Goal: Task Accomplishment & Management: Use online tool/utility

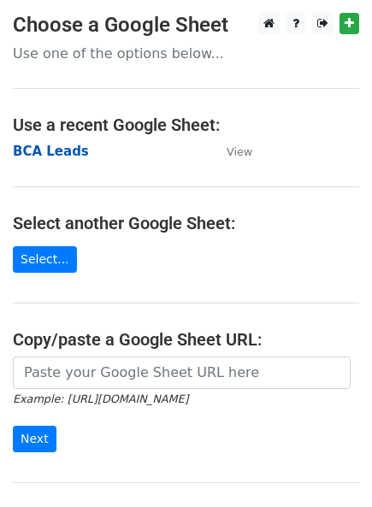
click at [61, 157] on strong "BCA Leads" at bounding box center [51, 151] width 76 height 15
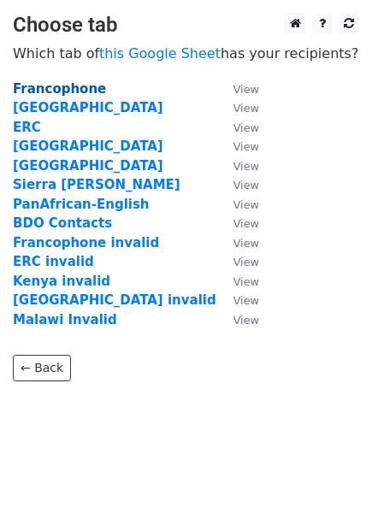
click at [44, 95] on strong "Francophone" at bounding box center [59, 88] width 93 height 15
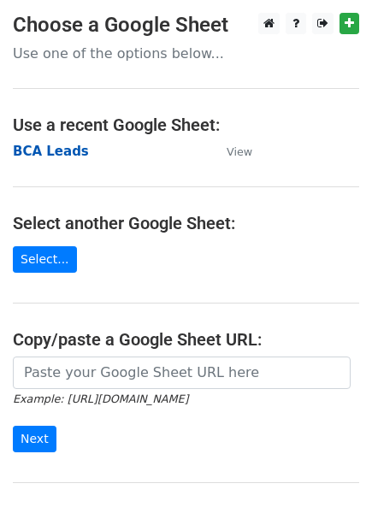
click at [44, 153] on strong "BCA Leads" at bounding box center [51, 151] width 76 height 15
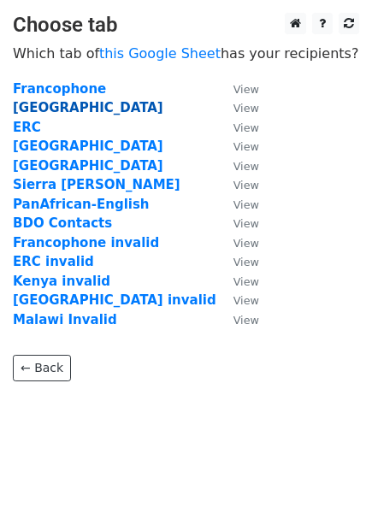
click at [21, 114] on strong "Rwanda" at bounding box center [88, 107] width 151 height 15
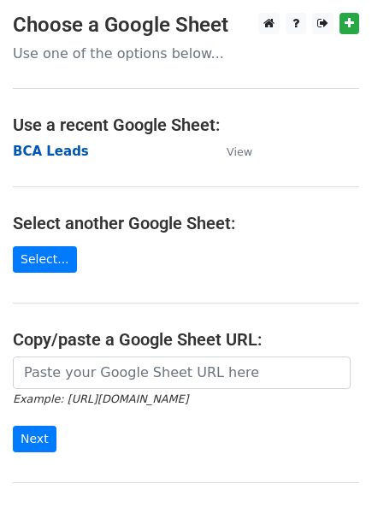
click at [32, 151] on strong "BCA Leads" at bounding box center [51, 151] width 76 height 15
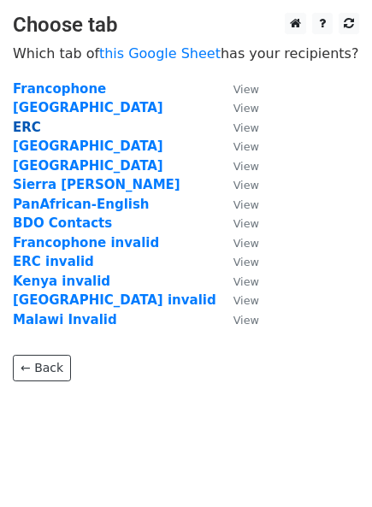
click at [25, 132] on strong "ERC" at bounding box center [27, 127] width 28 height 15
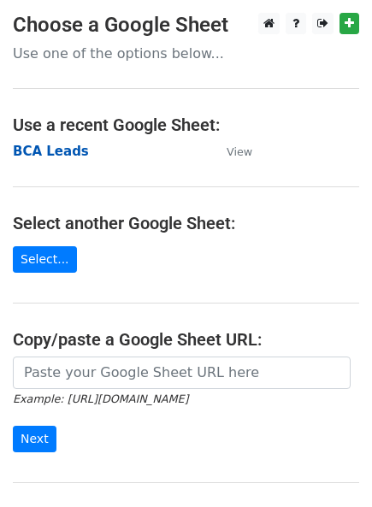
click at [50, 146] on strong "BCA Leads" at bounding box center [51, 151] width 76 height 15
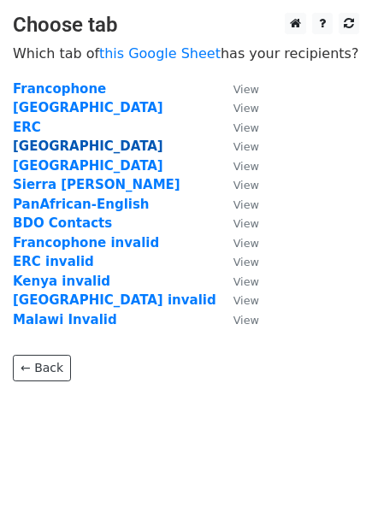
click at [39, 147] on strong "Malawi" at bounding box center [88, 146] width 151 height 15
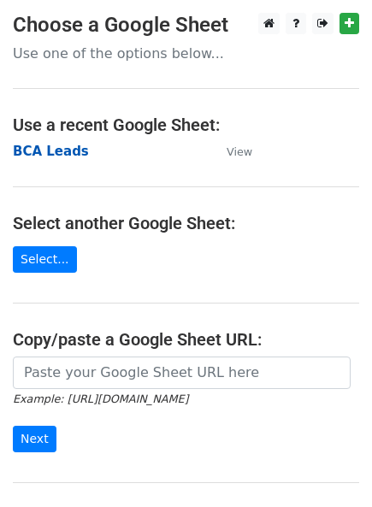
click at [51, 150] on strong "BCA Leads" at bounding box center [51, 151] width 76 height 15
click at [37, 152] on strong "BCA Leads" at bounding box center [51, 151] width 76 height 15
click at [68, 150] on strong "BCA Leads" at bounding box center [51, 151] width 76 height 15
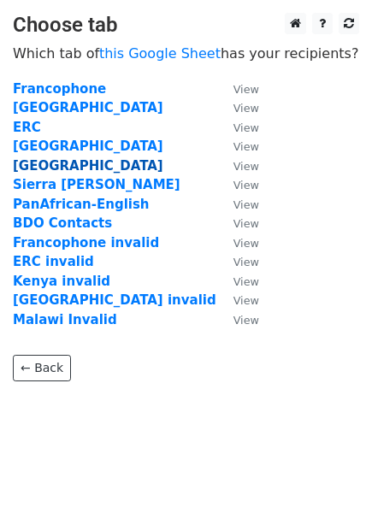
click at [36, 171] on strong "Kenya" at bounding box center [88, 165] width 151 height 15
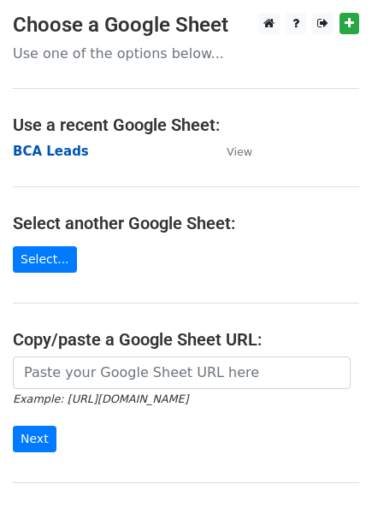
click at [59, 151] on strong "BCA Leads" at bounding box center [51, 151] width 76 height 15
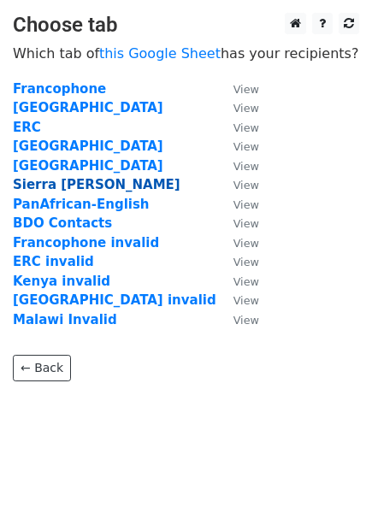
click at [50, 186] on strong "Sierra [PERSON_NAME]" at bounding box center [97, 184] width 168 height 15
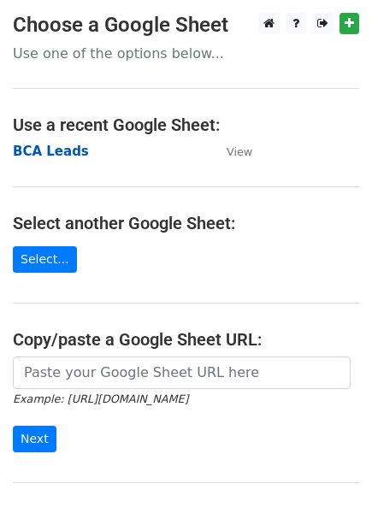
click at [54, 145] on strong "BCA Leads" at bounding box center [51, 151] width 76 height 15
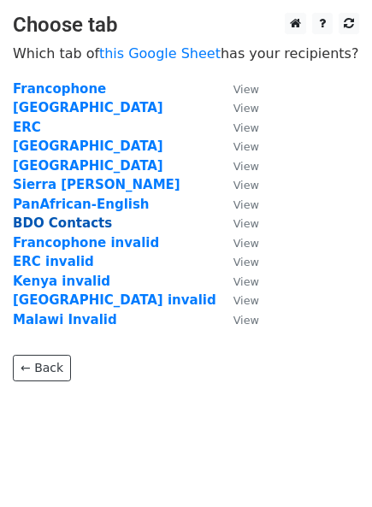
click at [49, 225] on strong "BDO Contacts" at bounding box center [62, 223] width 99 height 15
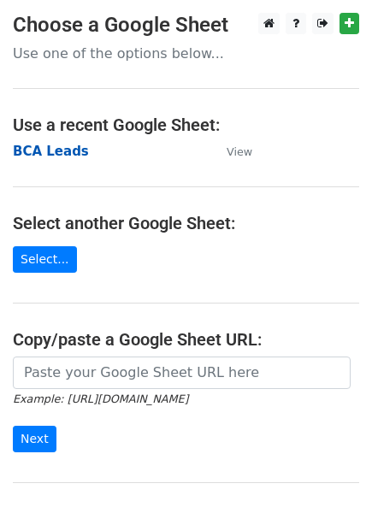
click at [49, 149] on strong "BCA Leads" at bounding box center [51, 151] width 76 height 15
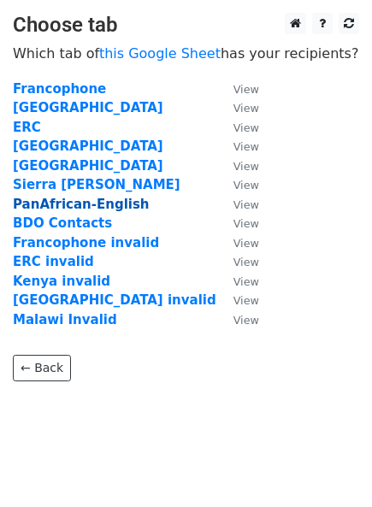
click at [59, 206] on strong "PanAfrican-English" at bounding box center [81, 204] width 137 height 15
